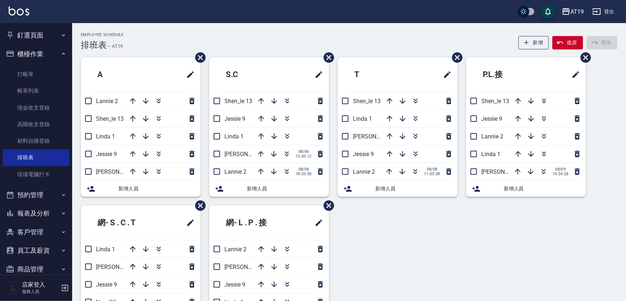
click at [247, 40] on div "Employee Schedule 排班表 — AT19 新增 復原 重做" at bounding box center [349, 41] width 536 height 18
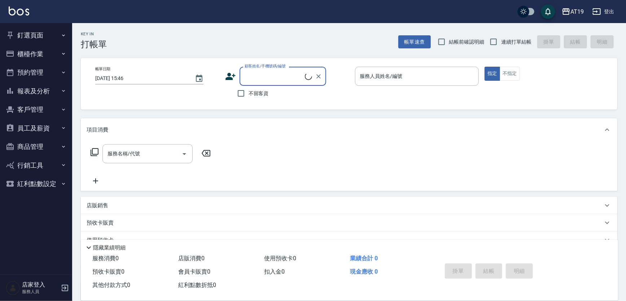
drag, startPoint x: 265, startPoint y: 71, endPoint x: 278, endPoint y: 46, distance: 28.7
click at [265, 71] on input "顧客姓名/手機號碼/編號" at bounding box center [274, 76] width 62 height 13
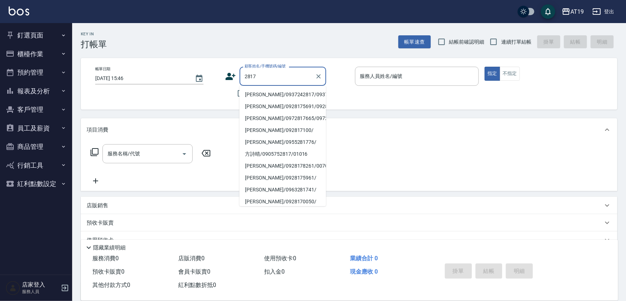
type input "彭郁芬/0937242817/0937242817"
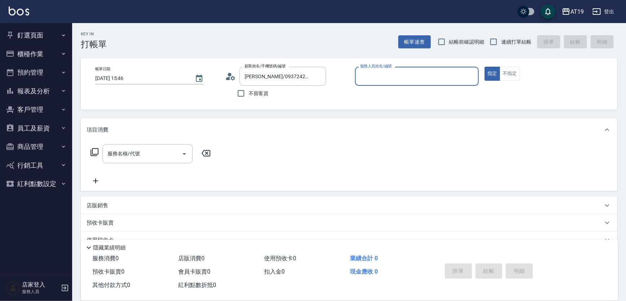
type input "Mika- 8"
click at [484, 67] on button "指定" at bounding box center [492, 74] width 16 height 14
type button "true"
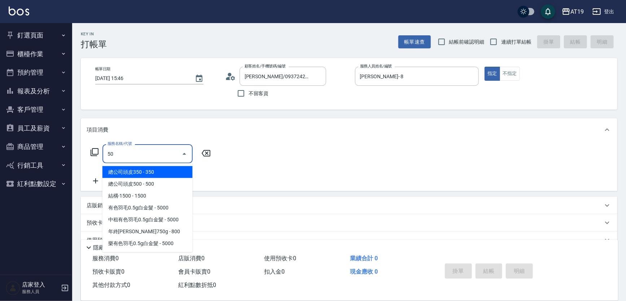
type input "501"
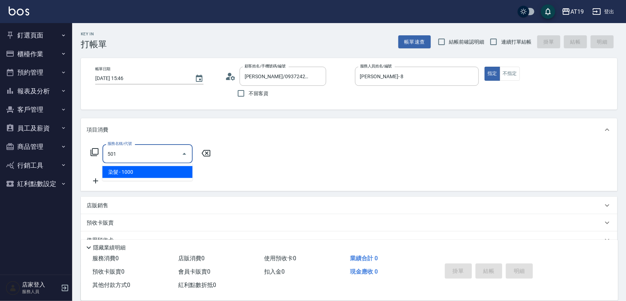
type input "100"
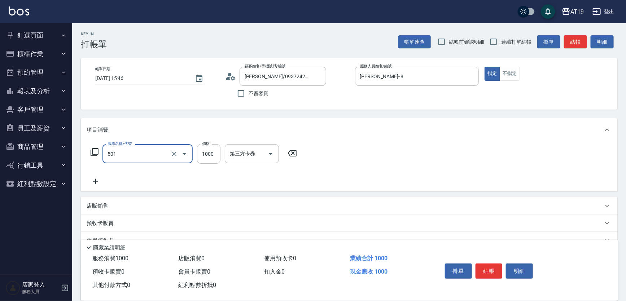
type input "染髮(501)"
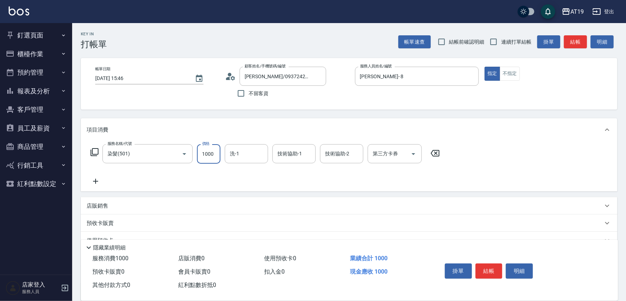
type input "0"
type input "180"
type input "10"
type input "1800"
type input "180"
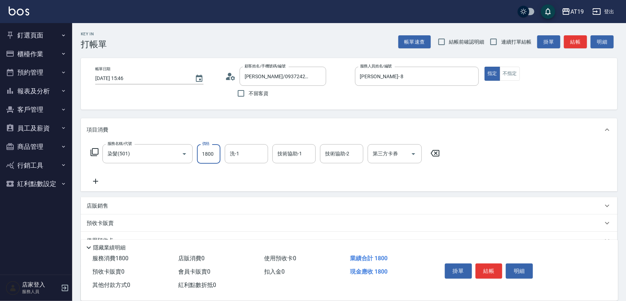
type input "1800"
type input "Orange-53"
type input "5"
type input "53"
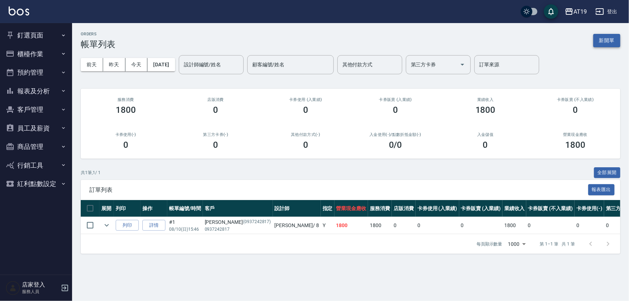
click at [610, 40] on button "新開單" at bounding box center [607, 40] width 27 height 13
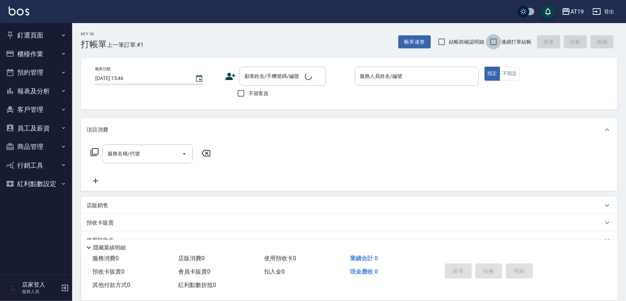
click at [496, 41] on input "連續打單結帳" at bounding box center [493, 41] width 15 height 15
checkbox input "true"
drag, startPoint x: 272, startPoint y: 78, endPoint x: 295, endPoint y: 54, distance: 33.7
click at [273, 77] on input "顧客姓名/手機號碼/編號" at bounding box center [274, 76] width 62 height 13
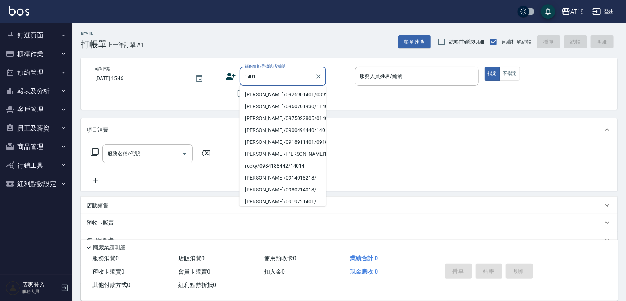
type input "范植皓/0926901401/03924"
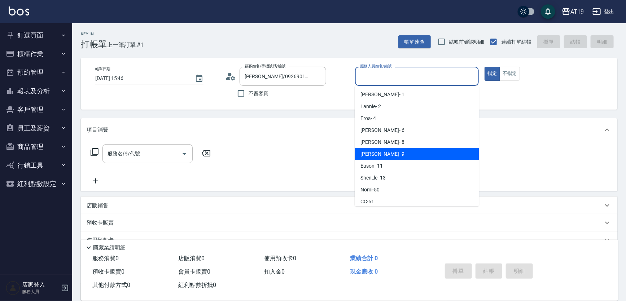
type input "Jessie- 9"
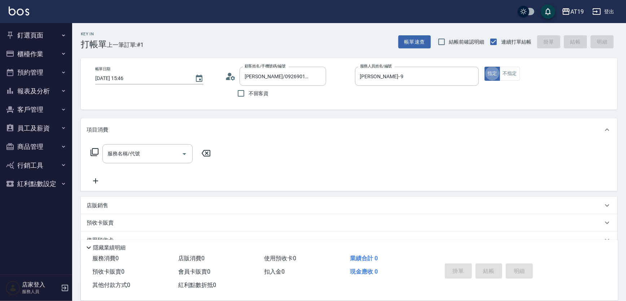
type button "true"
type input "301"
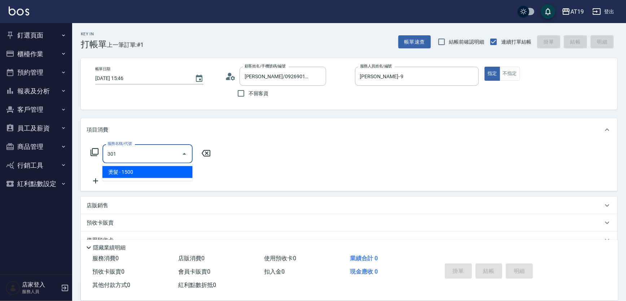
type input "150"
type input "燙髮(301)"
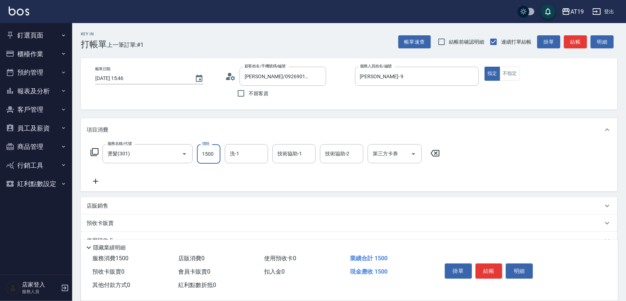
type input "0"
type input "200"
type input "2000"
type input "Chanel-54"
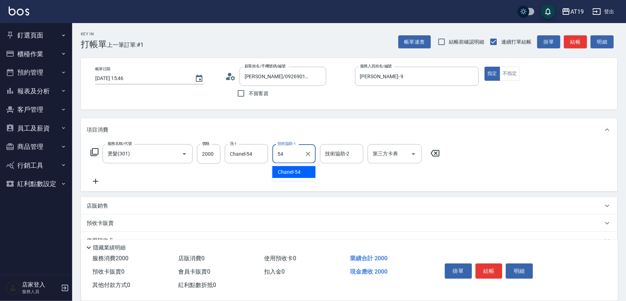
type input "Chanel-54"
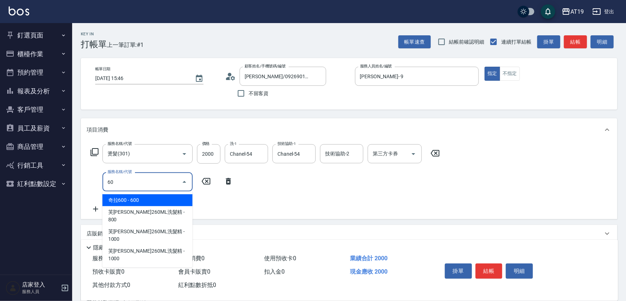
type input "6"
type input "601"
type input "230"
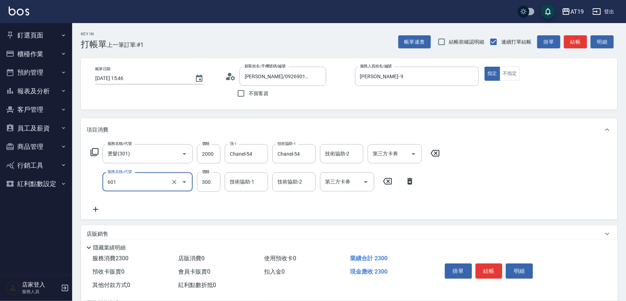
type input "自備護髮(601)"
type input "200"
type input "100"
type input "300"
type input "1000"
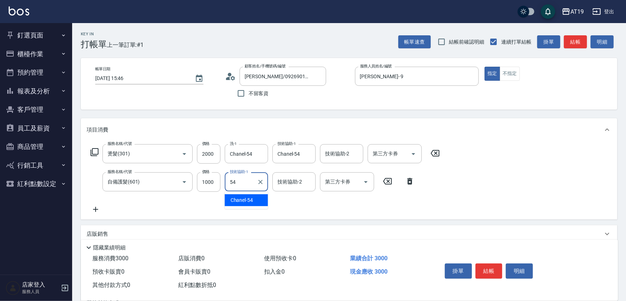
type input "Chanel-54"
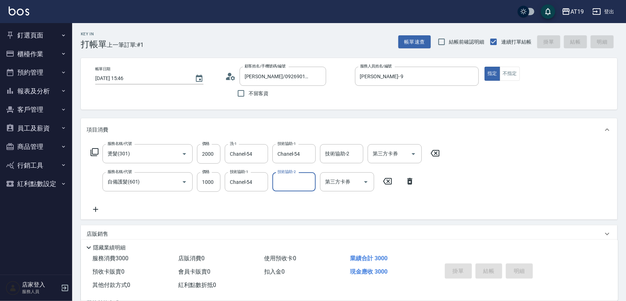
type input "2025/08/10 15:47"
type input "0"
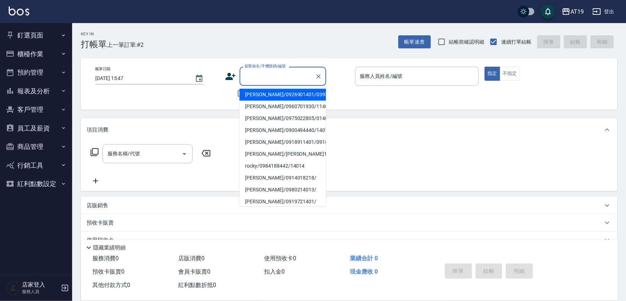
click at [294, 79] on input "顧客姓名/手機號碼/編號" at bounding box center [277, 76] width 69 height 13
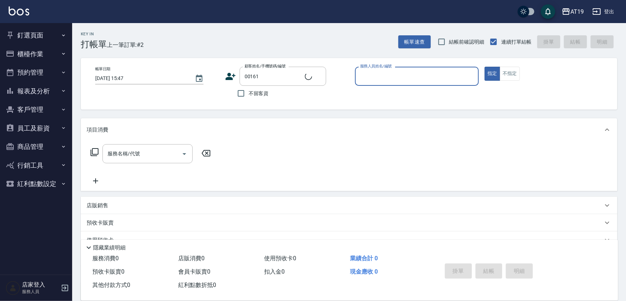
type input "公司/00161/00161"
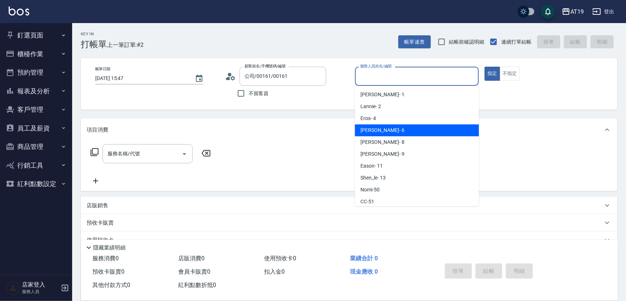
type input "Julie- 6"
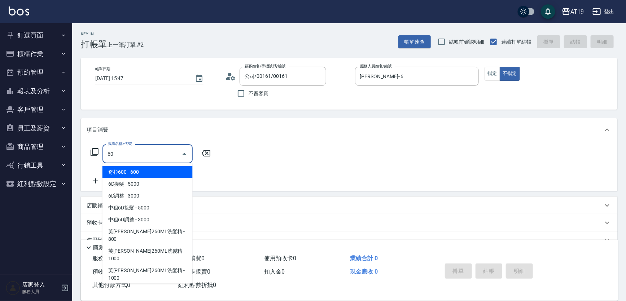
type input "601"
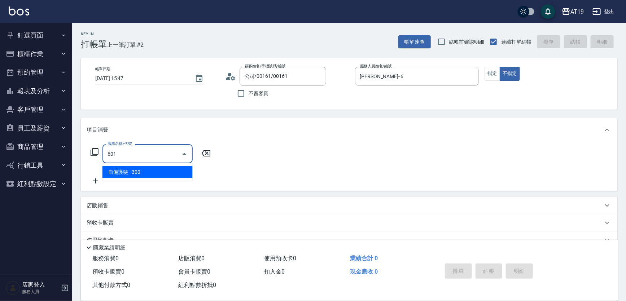
type input "30"
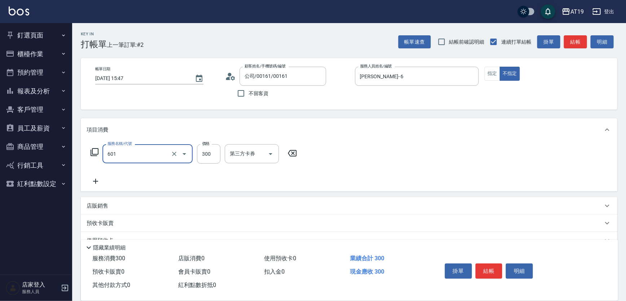
type input "自備護髮(601)"
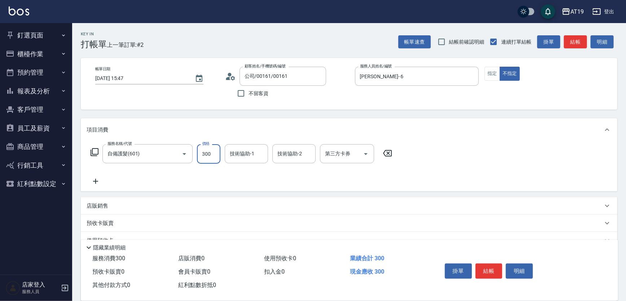
type input "0"
type input "16"
type input "10"
type input "1600"
type input "160"
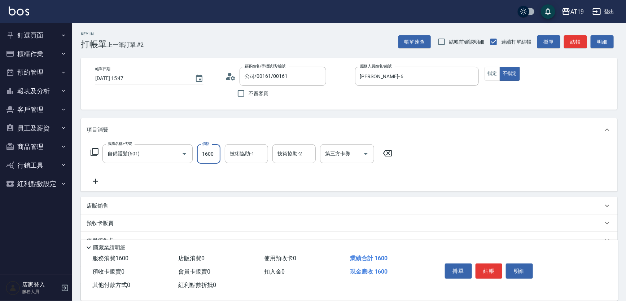
type input "1600"
click at [107, 203] on p "店販銷售" at bounding box center [98, 206] width 22 height 8
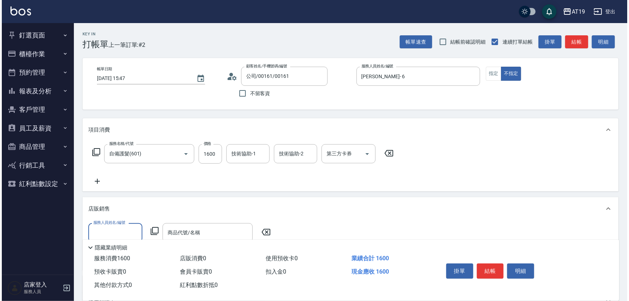
scroll to position [98, 0]
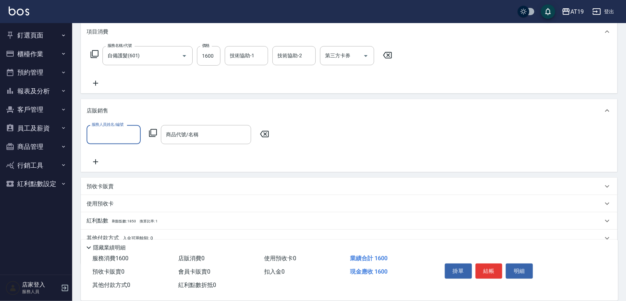
click at [107, 141] on div "服務人員姓名/編號" at bounding box center [114, 134] width 54 height 19
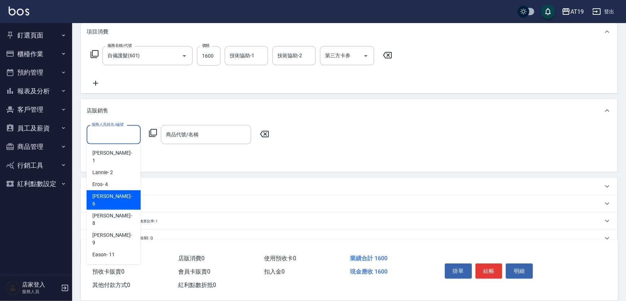
click at [106, 193] on span "Julie - 6" at bounding box center [113, 200] width 43 height 15
type input "Julie- 6"
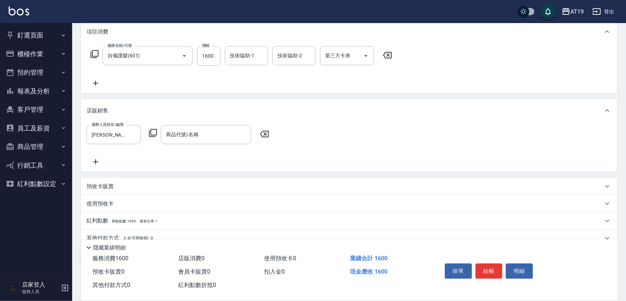
click at [153, 130] on icon at bounding box center [153, 133] width 9 height 9
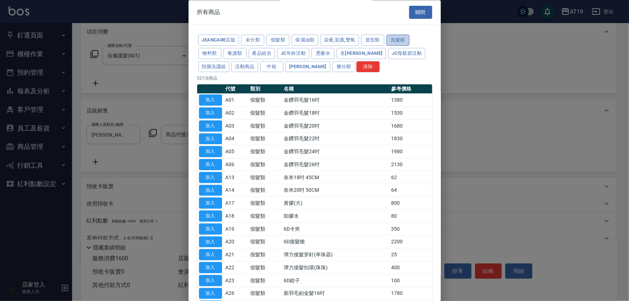
click at [388, 37] on button "洗髮精" at bounding box center [398, 40] width 23 height 11
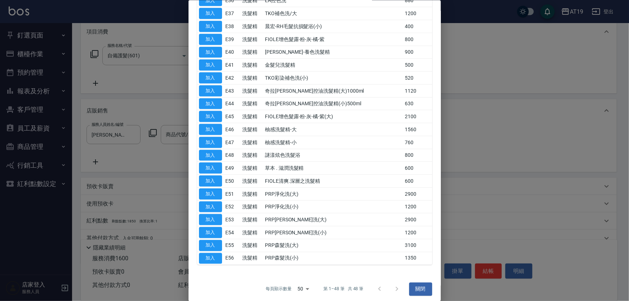
scroll to position [448, 0]
click at [393, 286] on div at bounding box center [388, 288] width 35 height 17
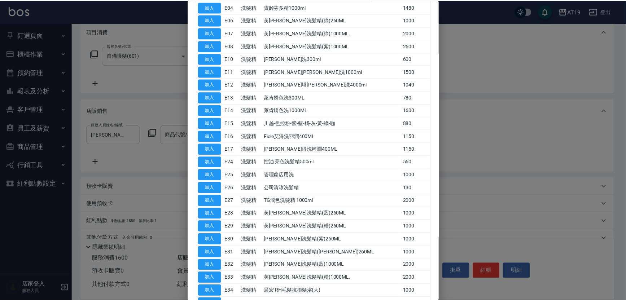
scroll to position [0, 0]
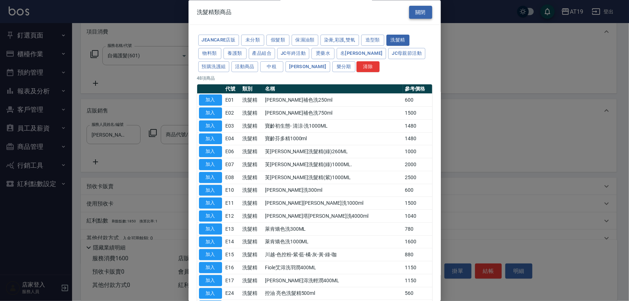
click at [418, 18] on button "關閉" at bounding box center [420, 12] width 23 height 13
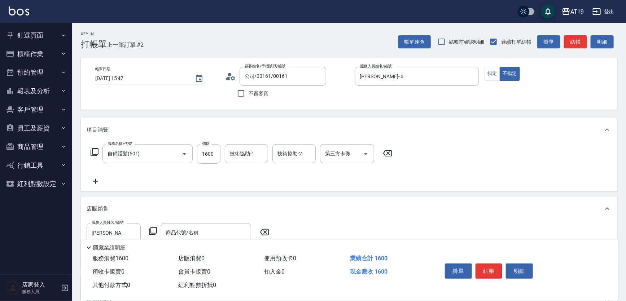
click at [264, 232] on icon at bounding box center [264, 232] width 18 height 9
drag, startPoint x: 378, startPoint y: 153, endPoint x: 385, endPoint y: 153, distance: 6.5
click at [378, 153] on icon at bounding box center [387, 153] width 18 height 9
type input "0"
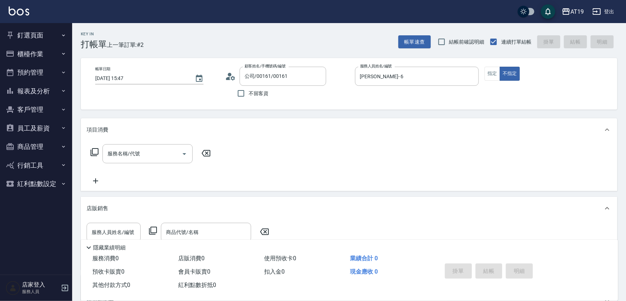
click at [388, 153] on div "服務名稱/代號 服務名稱/代號" at bounding box center [349, 166] width 536 height 50
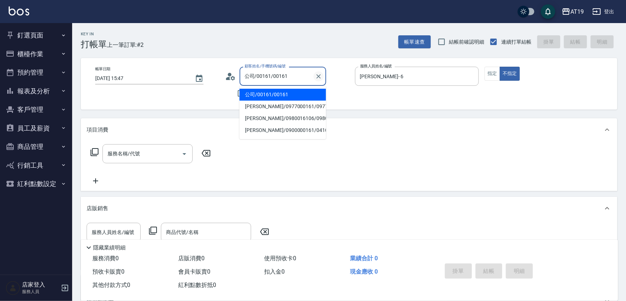
drag, startPoint x: 290, startPoint y: 77, endPoint x: 318, endPoint y: 77, distance: 27.4
click at [292, 77] on input "公司/00161/00161" at bounding box center [277, 76] width 69 height 13
click at [321, 77] on icon "Clear" at bounding box center [318, 76] width 7 height 7
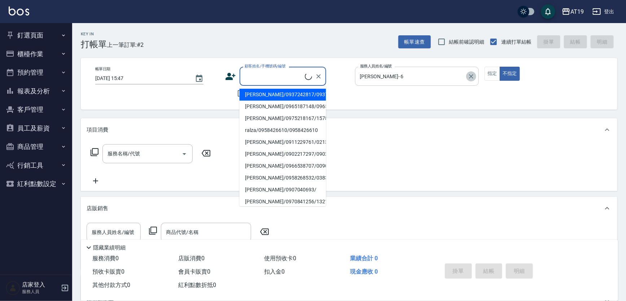
click at [474, 76] on icon "Clear" at bounding box center [470, 76] width 7 height 7
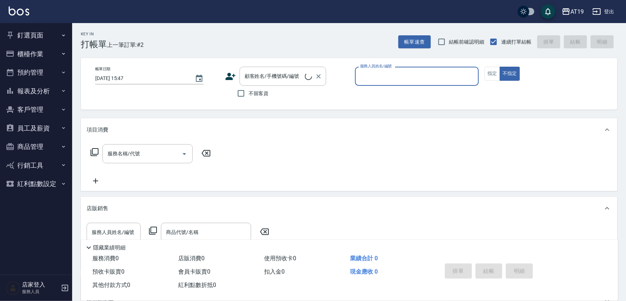
drag, startPoint x: 268, startPoint y: 76, endPoint x: 283, endPoint y: 69, distance: 16.8
click at [272, 75] on input "顧客姓名/手機號碼/編號" at bounding box center [274, 76] width 62 height 13
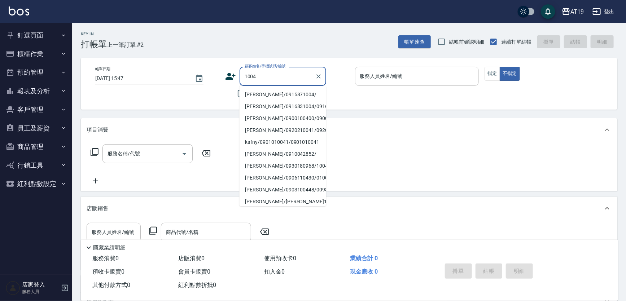
type input "李威融/0915871004/"
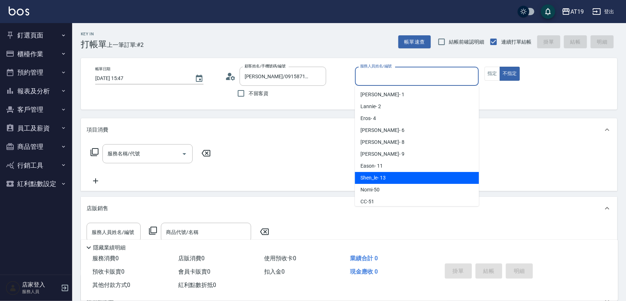
type input "Shen_le- 13"
type button "false"
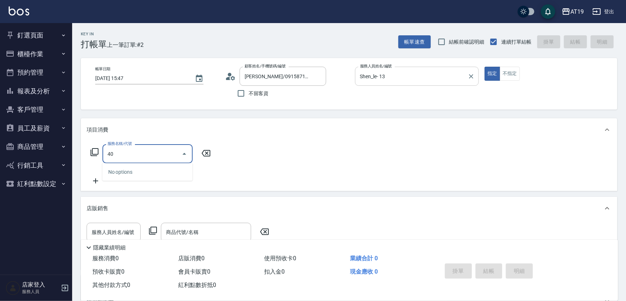
type input "401"
type input "30"
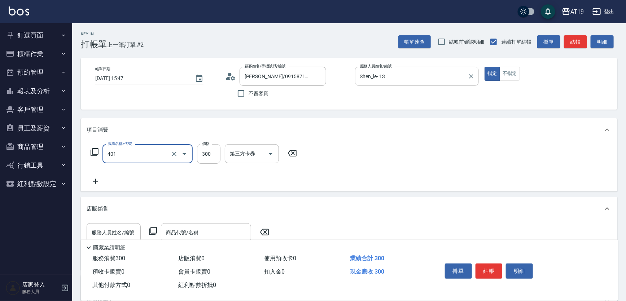
type input "剪髮(401)"
type input "14"
type input "0"
type input "40"
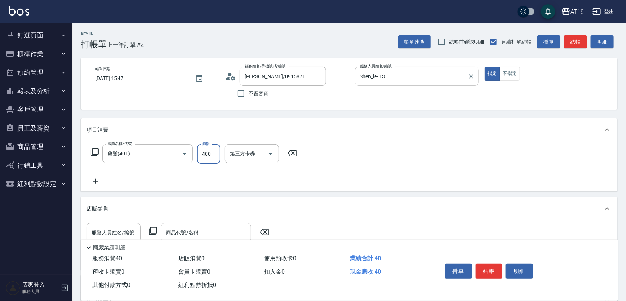
type input "4000"
type input "400"
type input "4000"
type input "0"
type input "400"
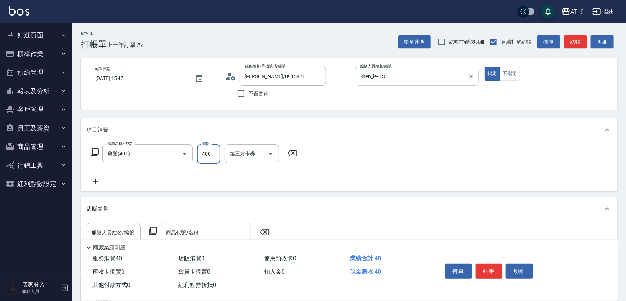
type input "40"
type input "400"
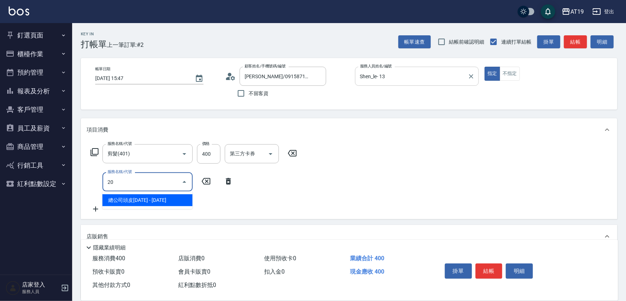
type input "201"
type input "70"
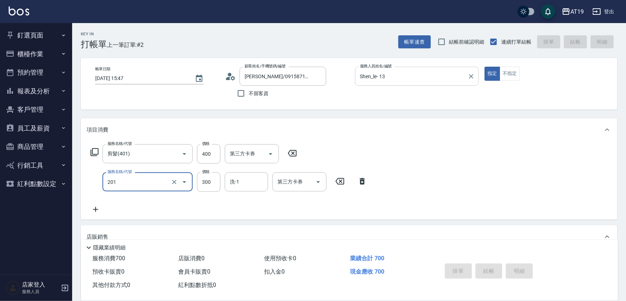
type input "2025/08/10 15:49"
type input "0"
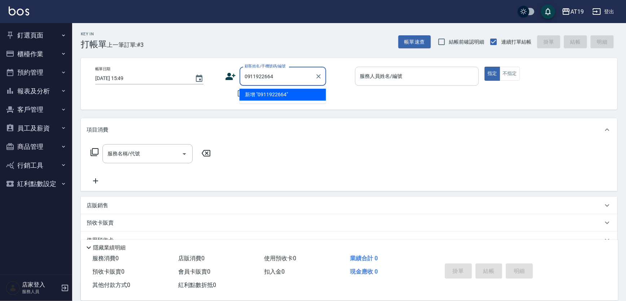
type input "0911922664"
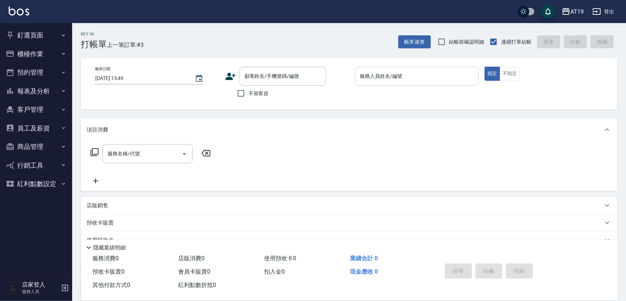
click at [227, 75] on icon at bounding box center [230, 76] width 11 height 11
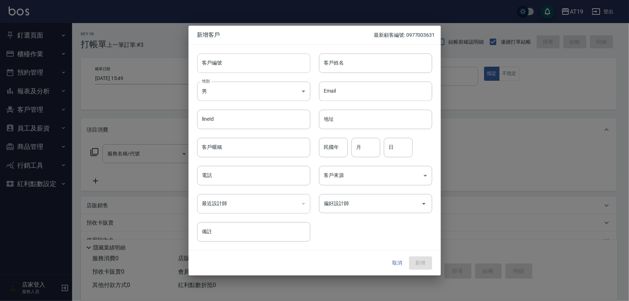
click at [237, 69] on input "客戶編號" at bounding box center [253, 62] width 113 height 19
paste input "0911922664"
type input "0911922664"
drag, startPoint x: 241, startPoint y: 173, endPoint x: 242, endPoint y: 168, distance: 4.4
click at [242, 172] on input "電話" at bounding box center [253, 175] width 113 height 19
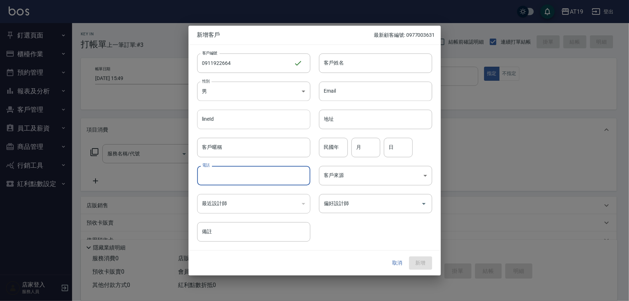
paste input "0911922664"
type input "0911922664"
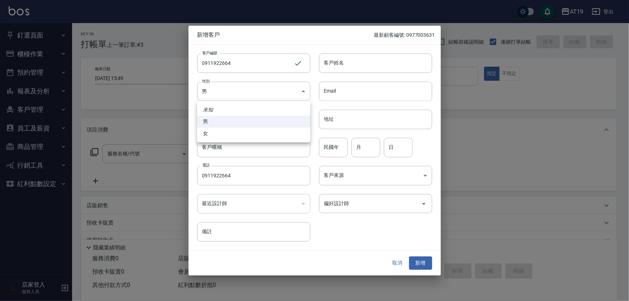
drag, startPoint x: 224, startPoint y: 95, endPoint x: 231, endPoint y: 128, distance: 34.4
click at [224, 98] on body "AT19 登出 釘選頁面 打帳單 帳單列表 排班表 現場電腦打卡 店家日報表 互助日報表 設計師日報表 櫃檯作業 打帳單 帳單列表 現金收支登錄 高階收支登錄…" at bounding box center [314, 184] width 629 height 369
drag, startPoint x: 232, startPoint y: 130, endPoint x: 287, endPoint y: 95, distance: 65.6
click at [238, 126] on ul "未知 男 女" at bounding box center [253, 121] width 113 height 41
click at [339, 57] on div at bounding box center [314, 150] width 629 height 301
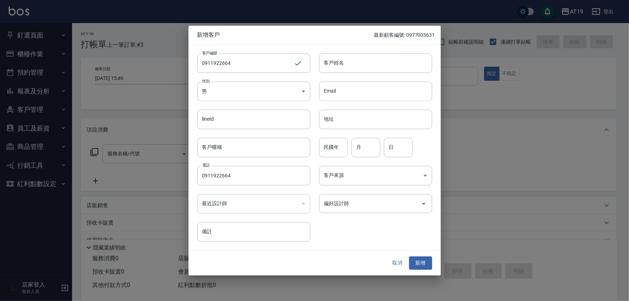
drag, startPoint x: 330, startPoint y: 65, endPoint x: 331, endPoint y: 56, distance: 9.0
click at [331, 61] on input "客戶姓名" at bounding box center [375, 62] width 113 height 19
type input "ㄙ"
type input "tycn"
type input "01"
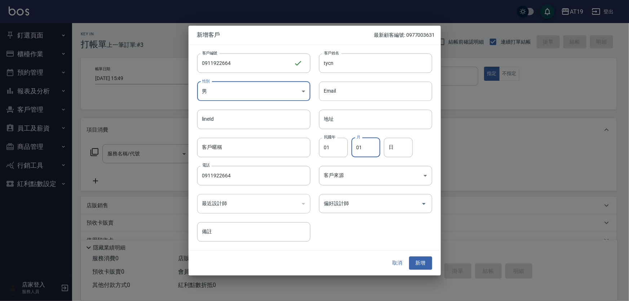
type input "01"
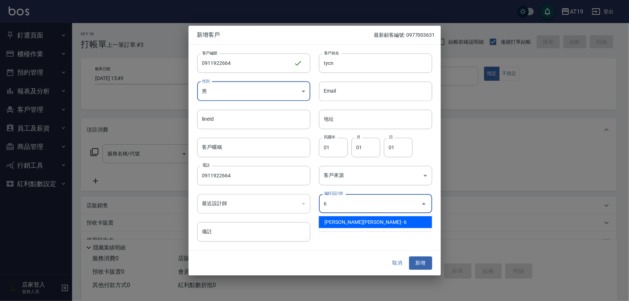
type input "[PERSON_NAME][PERSON_NAME]"
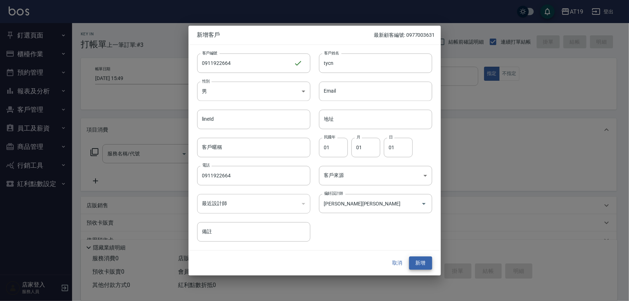
click at [409, 257] on button "新增" at bounding box center [420, 263] width 23 height 13
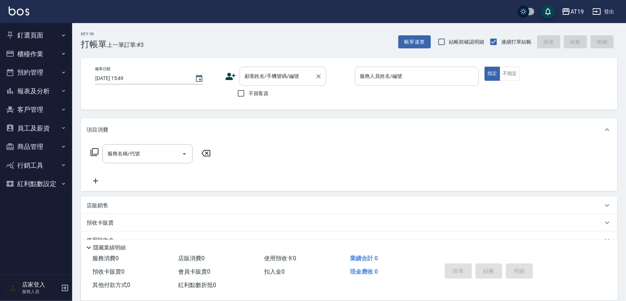
click at [279, 79] on input "顧客姓名/手機號碼/編號" at bounding box center [277, 76] width 69 height 13
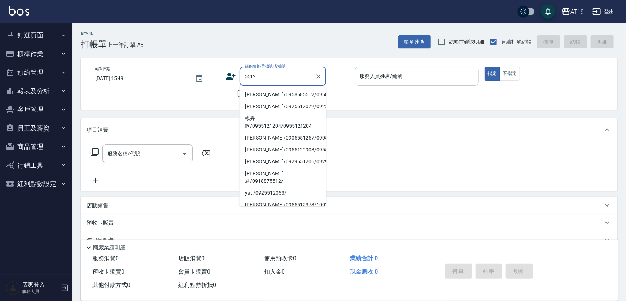
type input "宋浚緯/0958585512/0958585512"
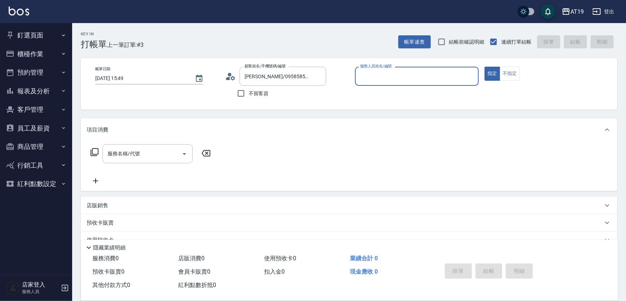
type input "Eros- 4"
click at [484, 67] on button "指定" at bounding box center [492, 74] width 16 height 14
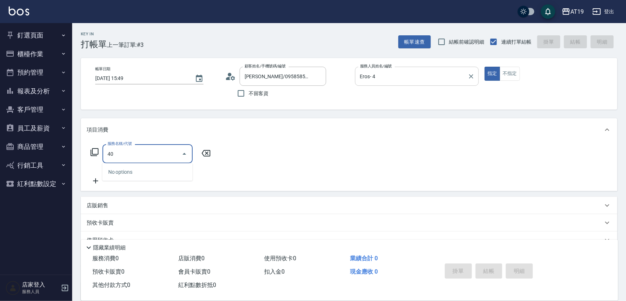
type input "401"
type input "30"
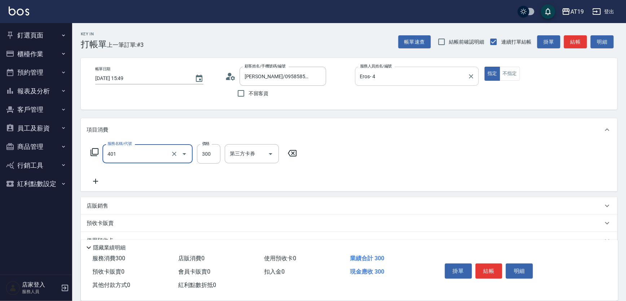
type input "0"
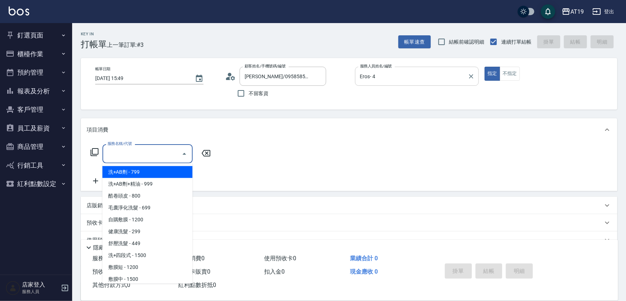
type input "5"
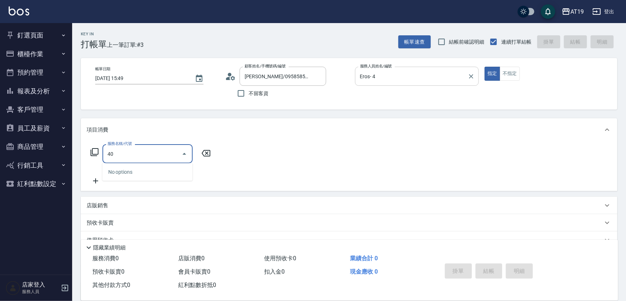
type input "401"
type input "30"
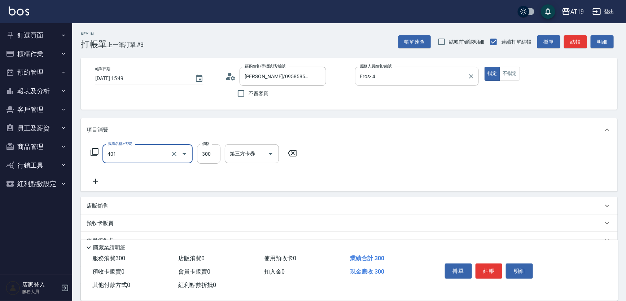
type input "剪髮(401)"
type input "0"
type input "25"
type input "20"
type input "250"
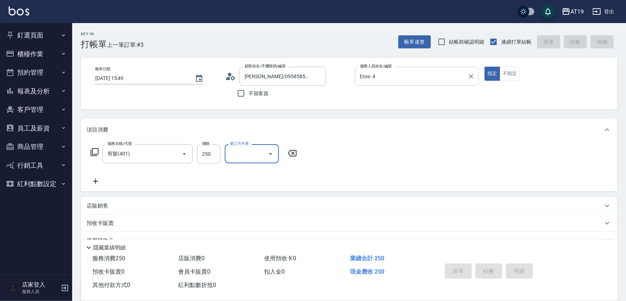
type input "2025/08/10 15:50"
type input "0"
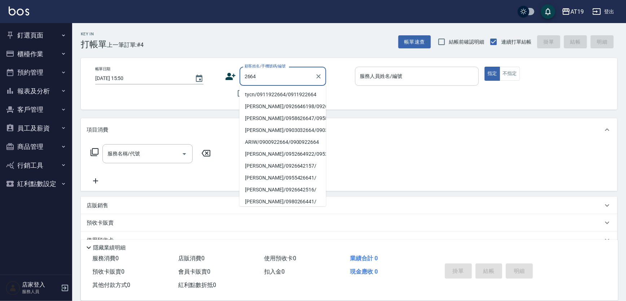
type input "tycn/0911922664/0911922664"
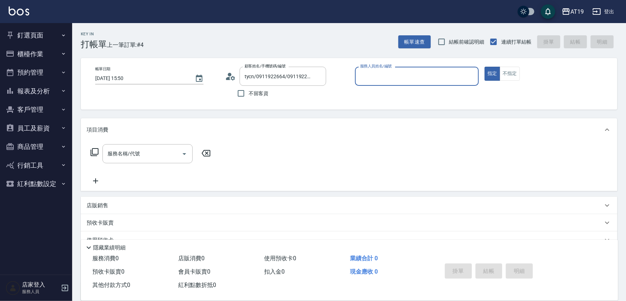
type input "Julie- 6"
click at [484, 67] on button "指定" at bounding box center [492, 74] width 16 height 14
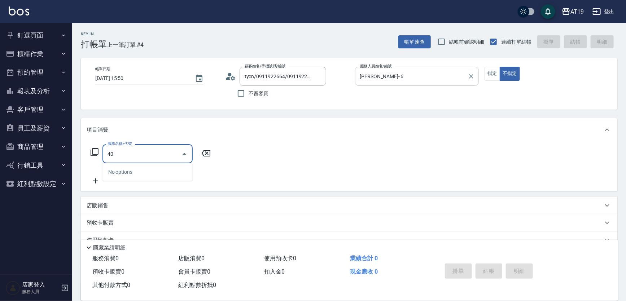
type input "401"
type input "30"
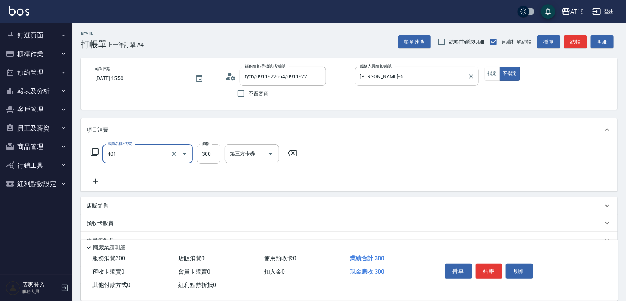
type input "剪髮(401)"
type input "0"
type input "40"
type input "400"
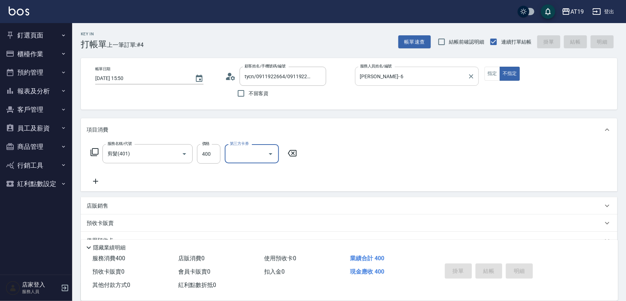
type input "2025/08/10 15:51"
type input "0"
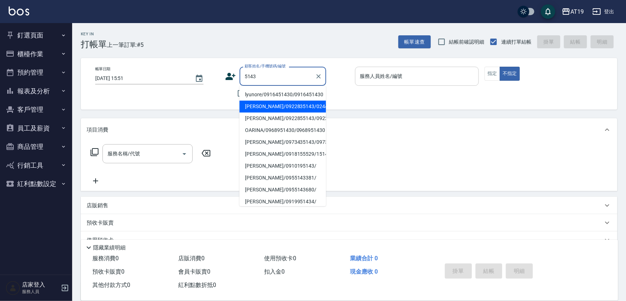
type input "蔡緯祥/0922835143/02440"
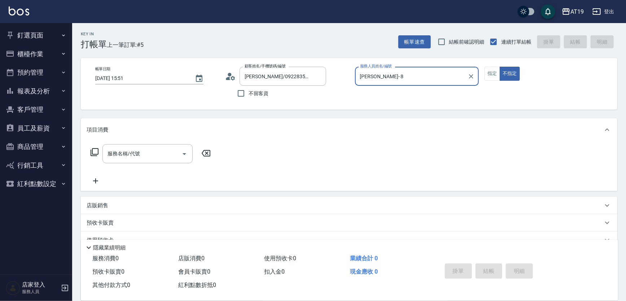
click at [500, 67] on button "不指定" at bounding box center [510, 74] width 20 height 14
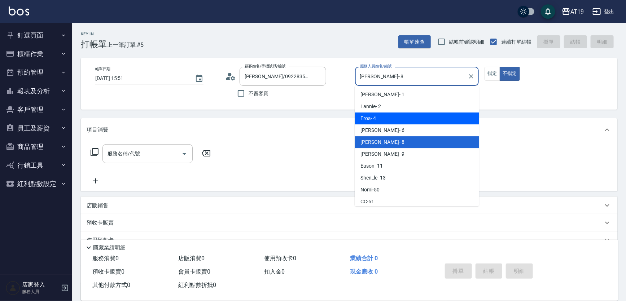
type input "Eros- 4"
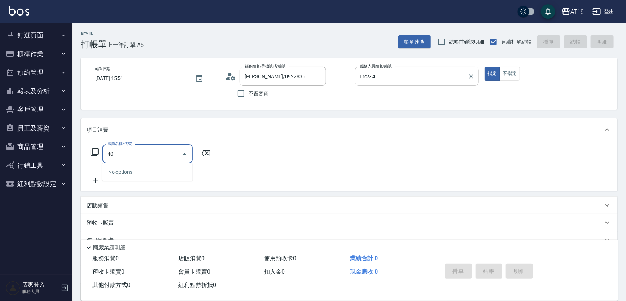
type input "401"
type input "30"
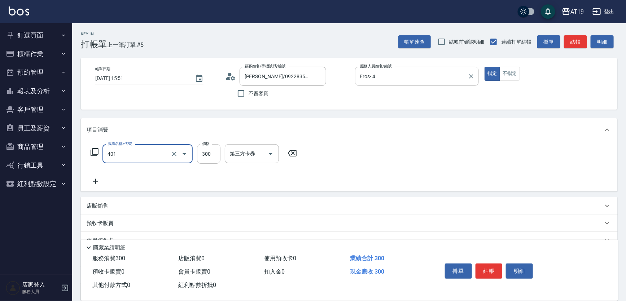
type input "剪髮(401)"
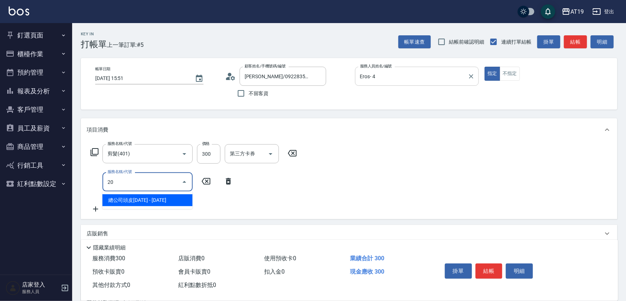
type input "201"
type input "60"
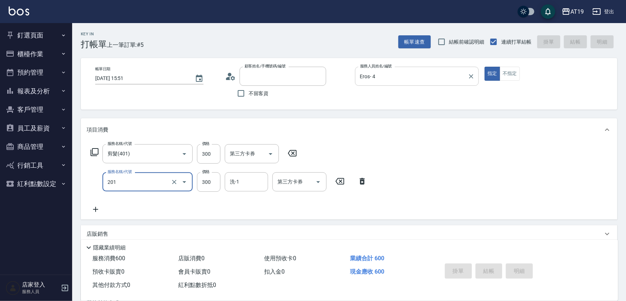
type input "0"
